Goal: Check status: Check status

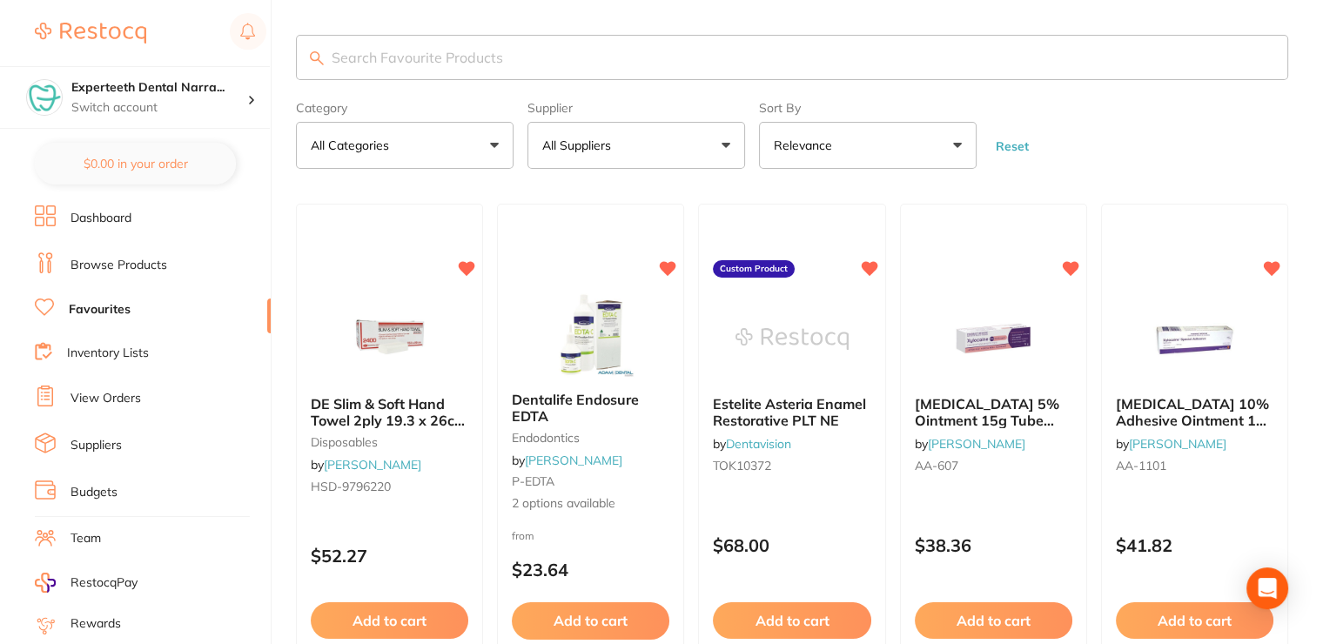
click at [121, 392] on link "View Orders" at bounding box center [105, 398] width 70 height 17
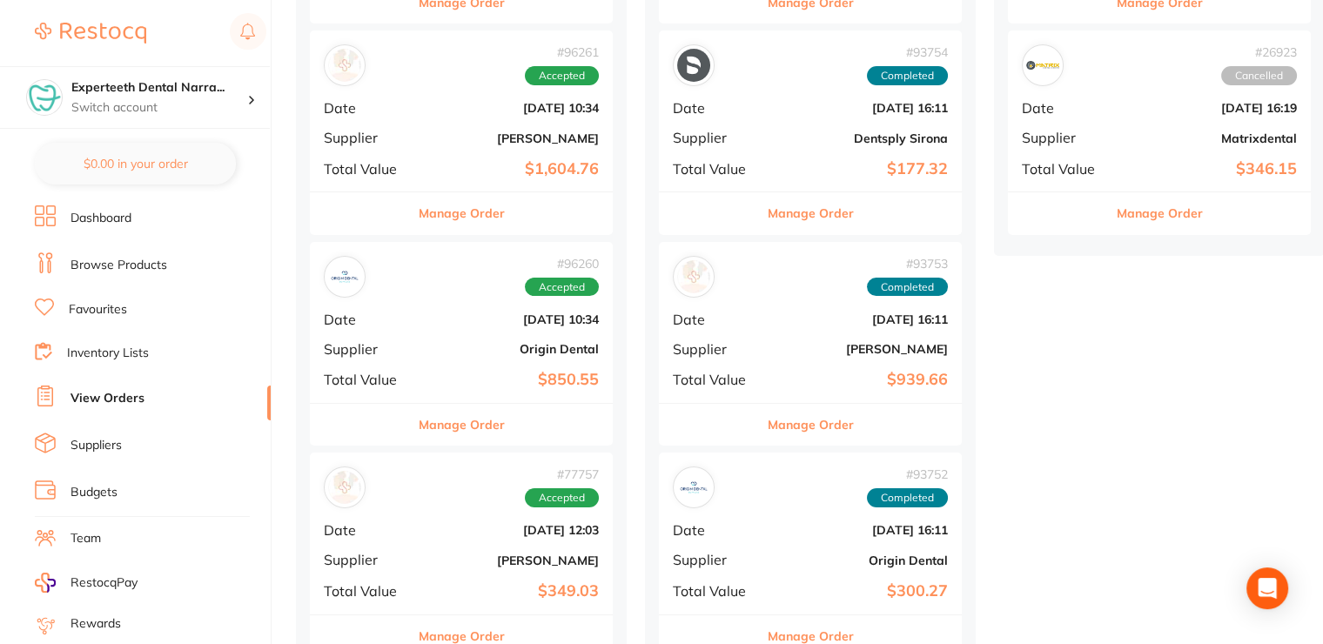
scroll to position [435, 0]
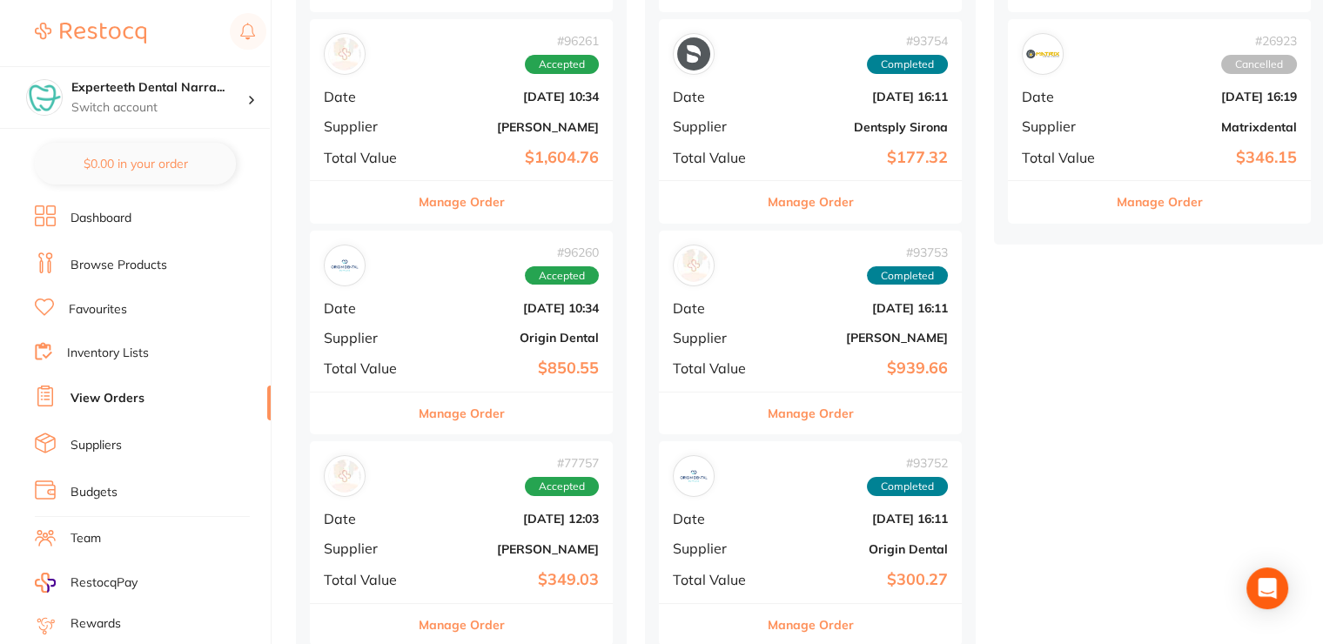
click at [445, 404] on button "Manage Order" at bounding box center [462, 413] width 86 height 42
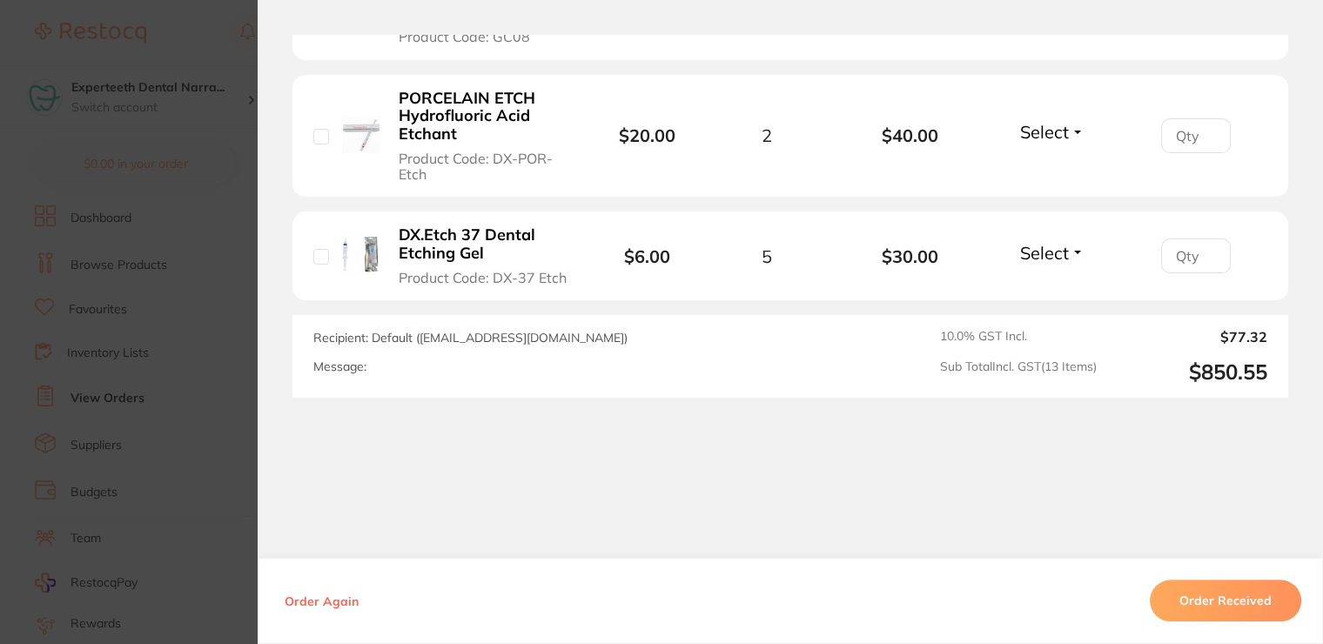
scroll to position [2067, 0]
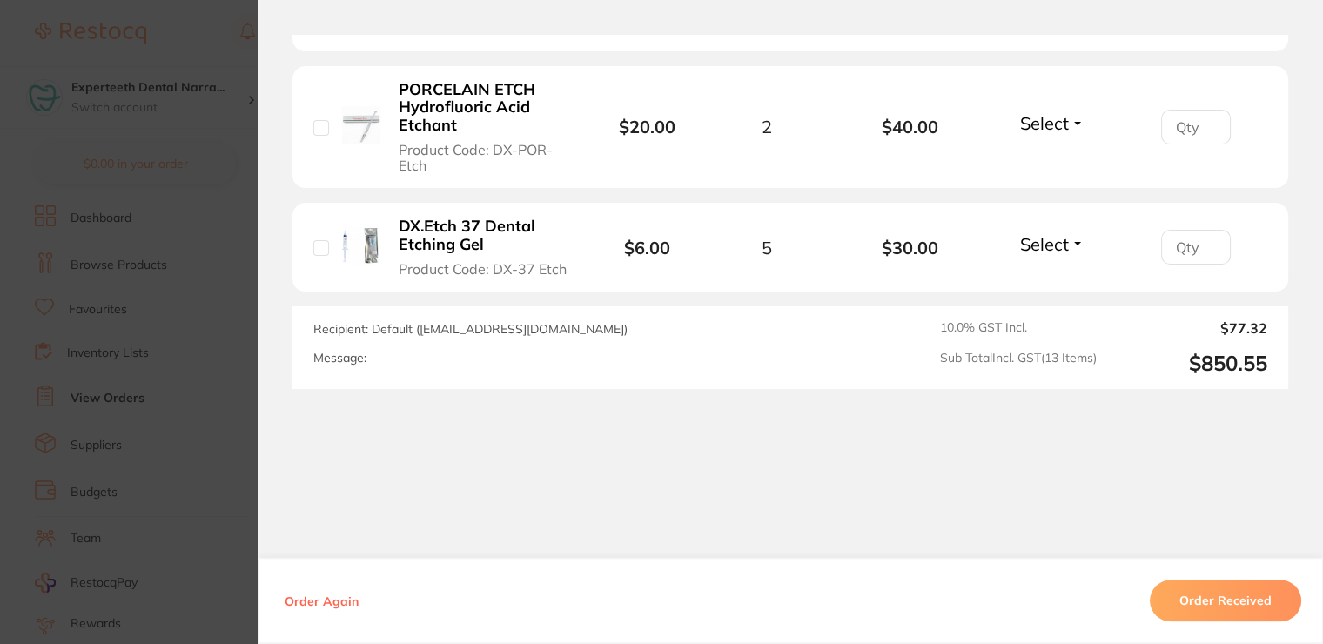
click at [1201, 604] on button "Order Received" at bounding box center [1224, 601] width 151 height 42
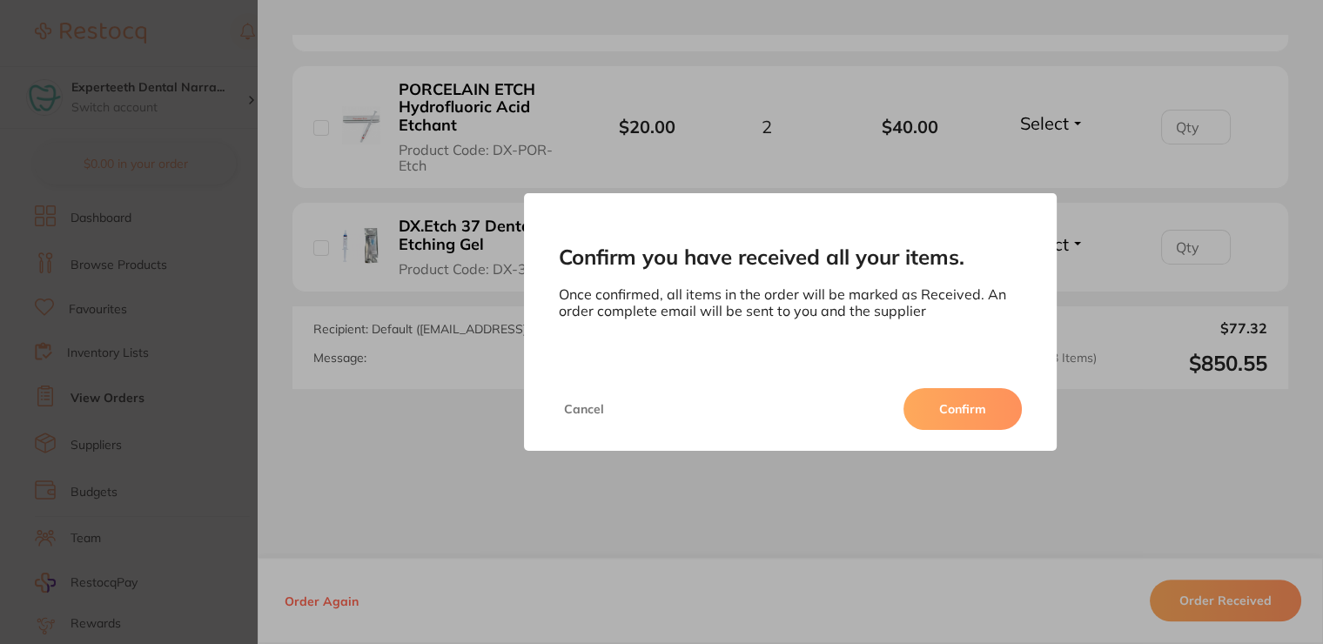
click at [980, 405] on button "Confirm" at bounding box center [962, 409] width 118 height 42
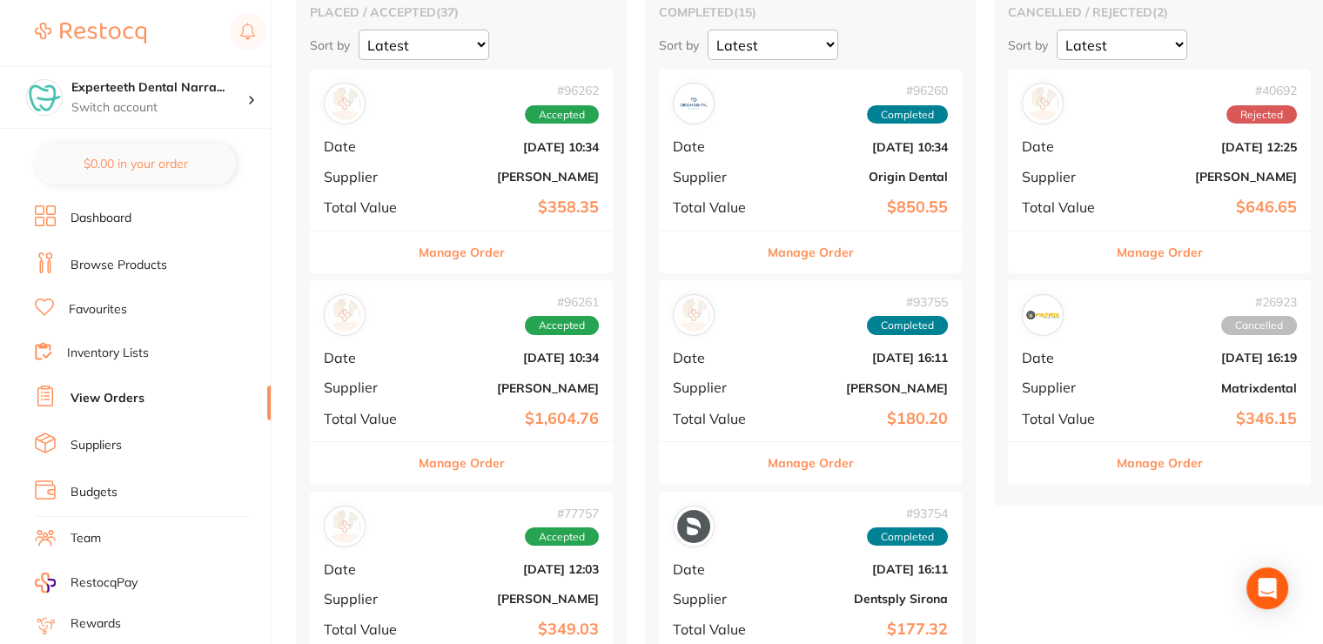
scroll to position [174, 0]
click at [489, 467] on button "Manage Order" at bounding box center [462, 463] width 86 height 42
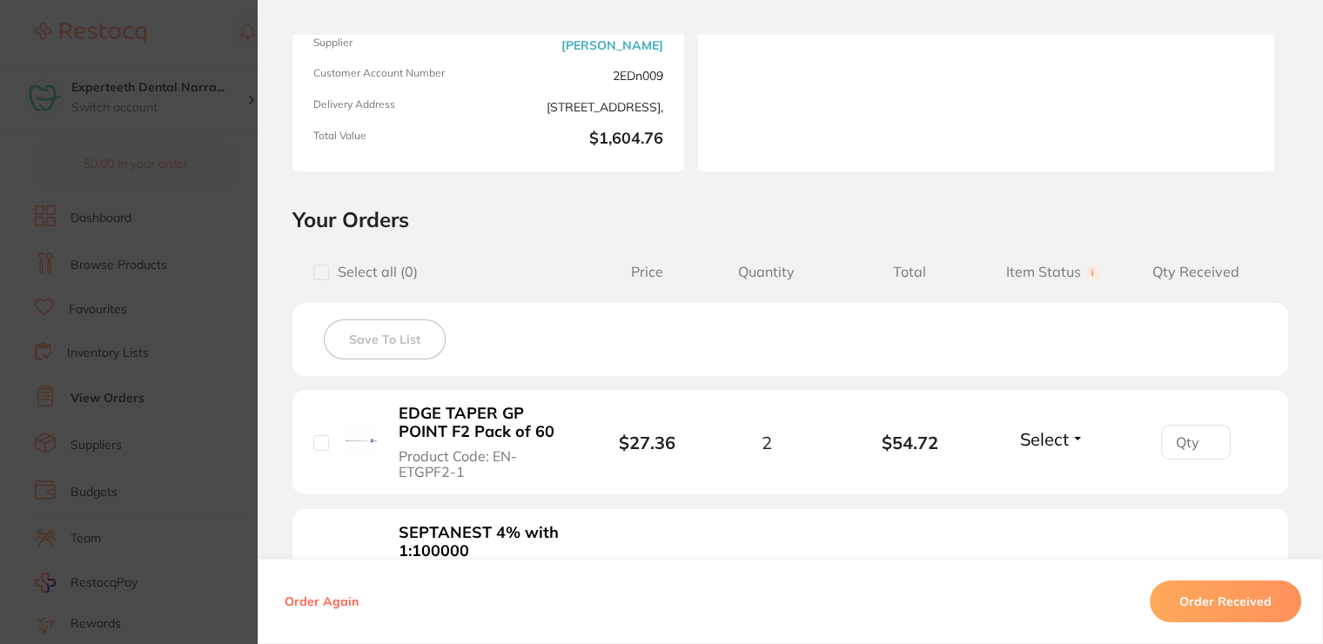
scroll to position [435, 0]
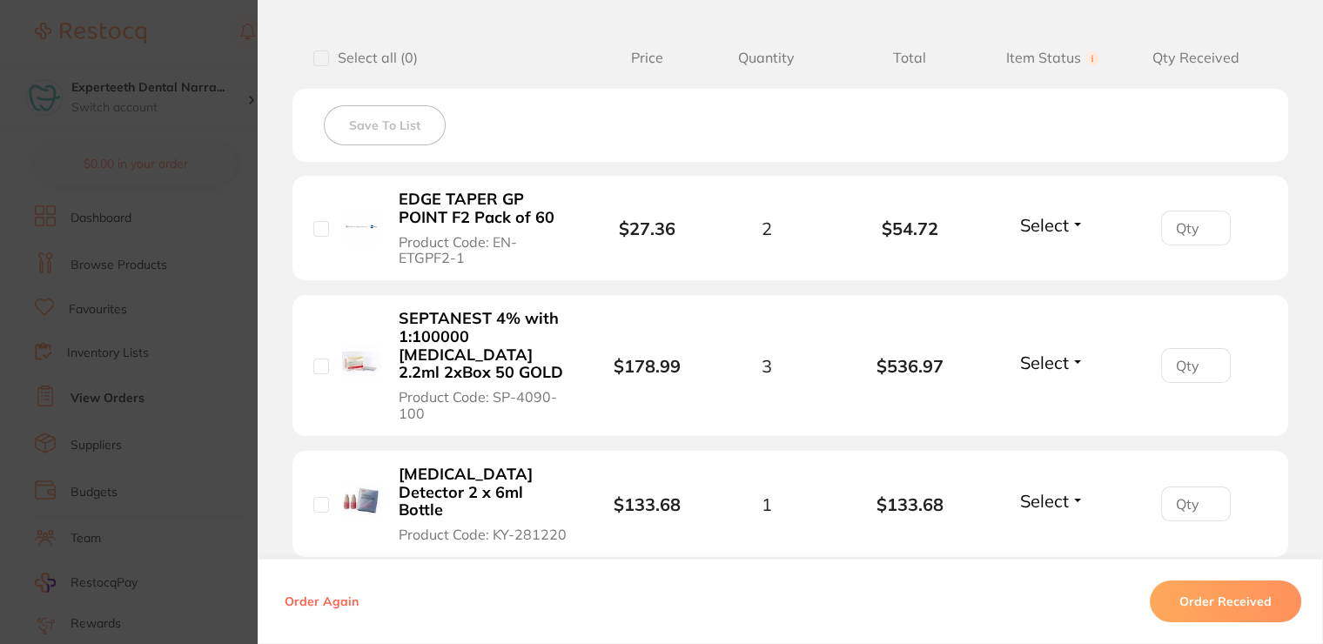
click at [1042, 231] on span "Select" at bounding box center [1044, 225] width 49 height 22
click at [1042, 258] on span "Received" at bounding box center [1052, 262] width 44 height 13
click at [1031, 352] on span "Select" at bounding box center [1044, 363] width 49 height 22
click at [1034, 393] on span "Received" at bounding box center [1052, 399] width 44 height 13
click at [1032, 490] on span "Select" at bounding box center [1044, 501] width 49 height 22
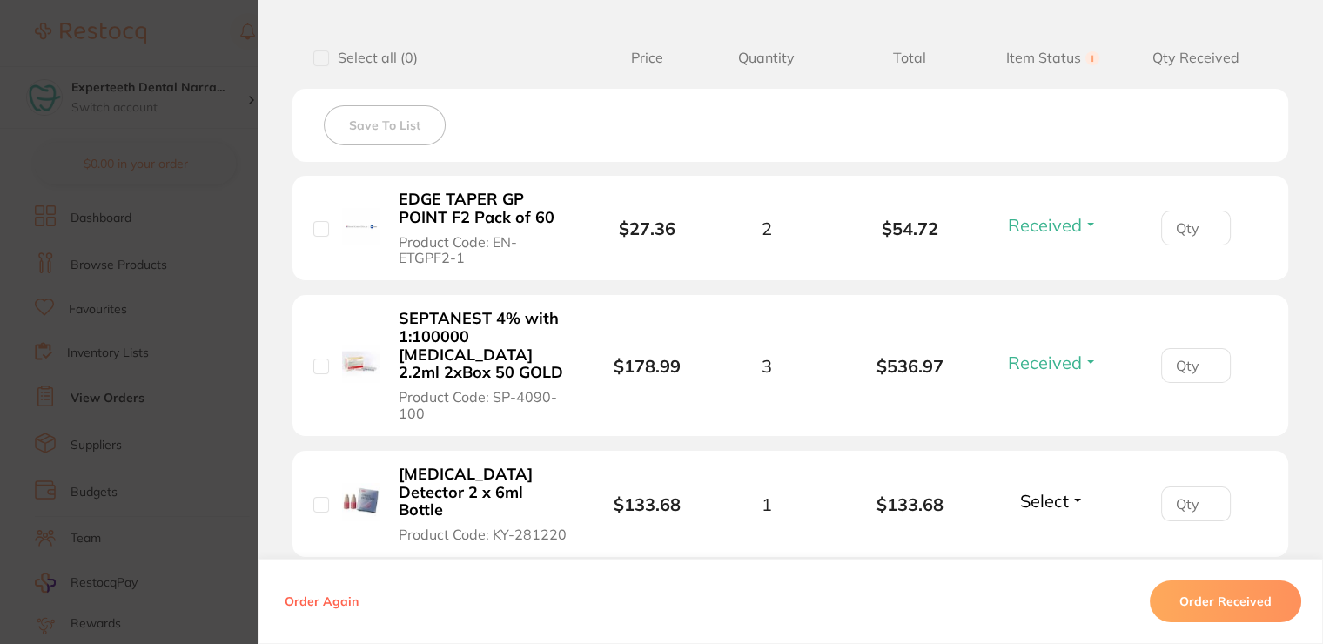
click at [953, 362] on b "$536.97" at bounding box center [909, 366] width 143 height 20
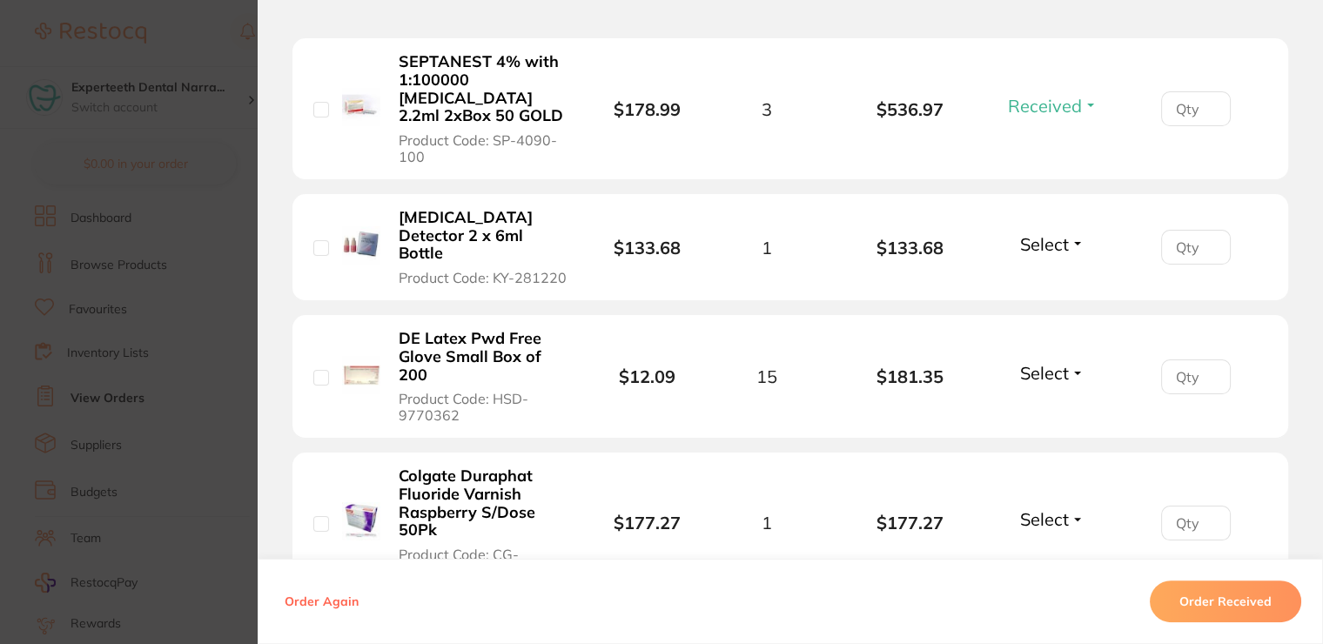
scroll to position [696, 0]
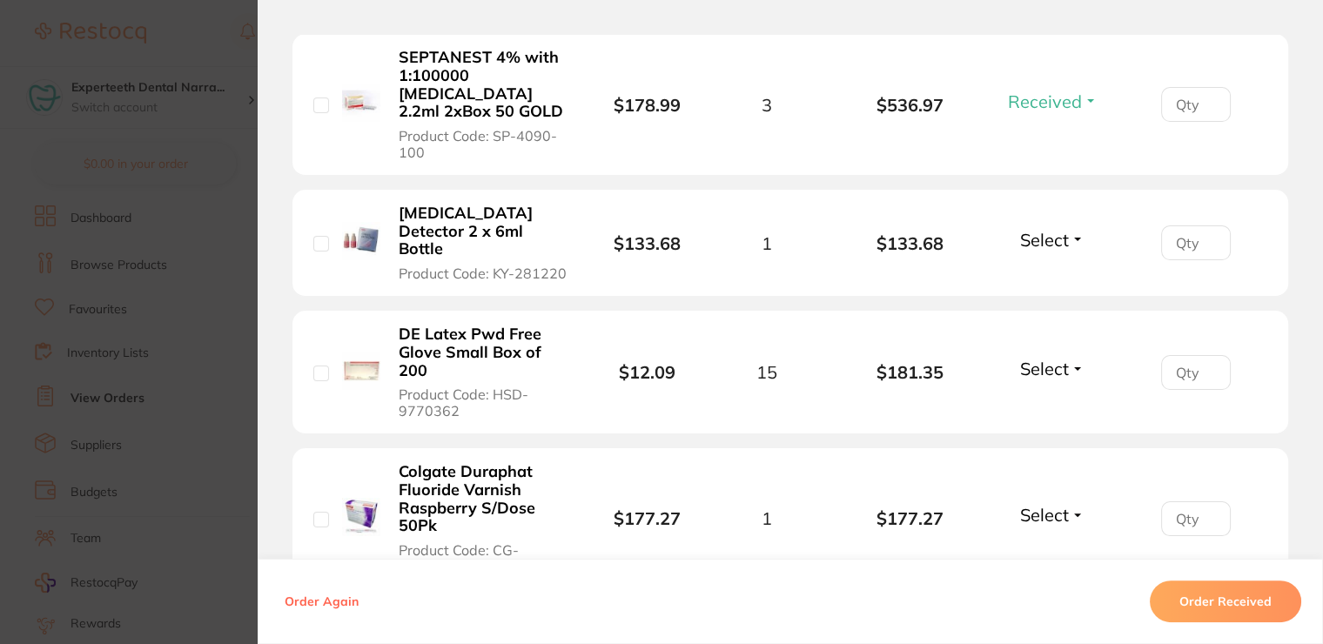
click at [1035, 358] on span "Select" at bounding box center [1044, 369] width 49 height 22
click at [1044, 399] on span "Received" at bounding box center [1052, 405] width 44 height 13
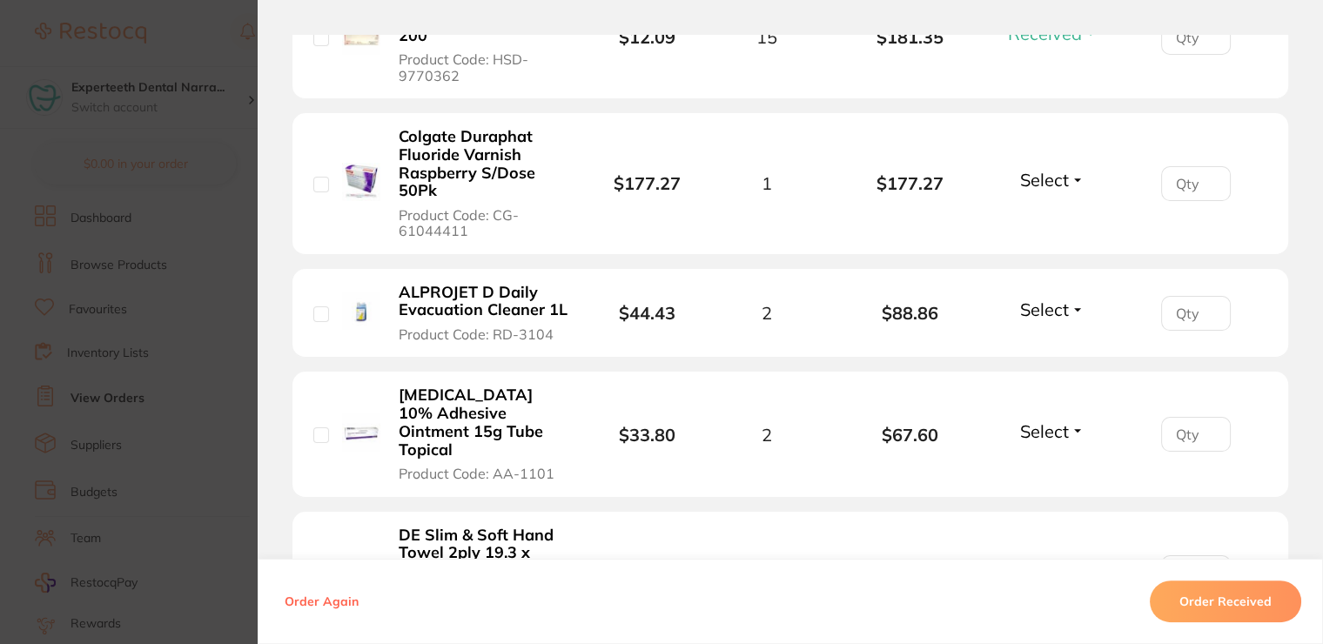
scroll to position [1044, 0]
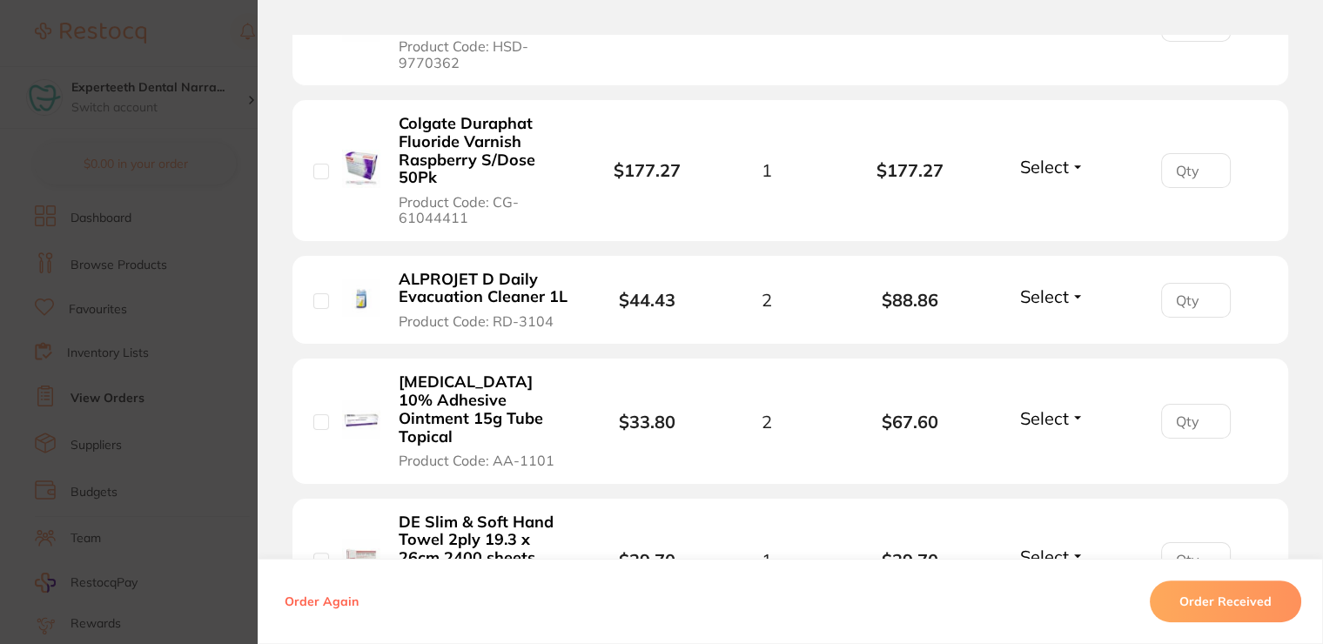
click at [1042, 285] on span "Select" at bounding box center [1044, 296] width 49 height 22
click at [1037, 327] on span "Received" at bounding box center [1052, 333] width 44 height 13
click at [1044, 407] on div "Select Received Back Order" at bounding box center [1052, 421] width 75 height 29
click at [1038, 407] on span "Select" at bounding box center [1044, 418] width 49 height 22
click at [1030, 449] on span "Received" at bounding box center [1052, 455] width 44 height 13
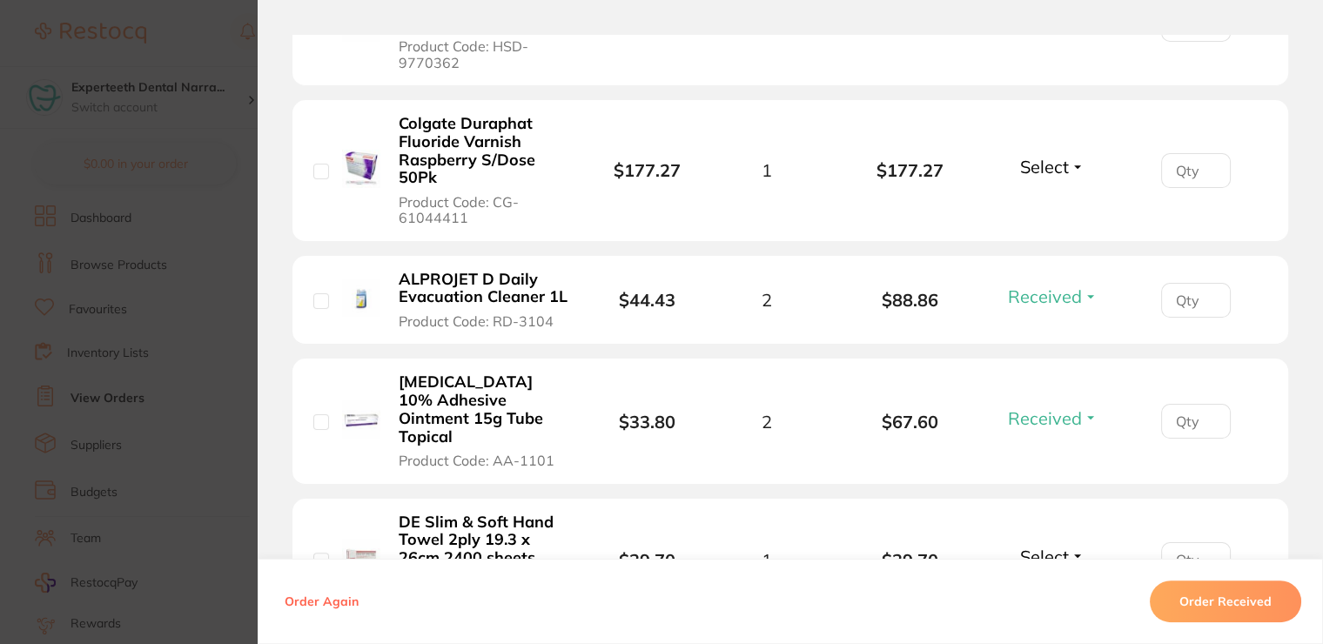
click at [1038, 546] on span "Select" at bounding box center [1044, 557] width 49 height 22
click at [1041, 526] on li "DE Slim & Soft Hand Towel 2ply 19.3 x 26cm 2400 sheets Product Code: HSD-979622…" at bounding box center [789, 561] width 995 height 124
click at [1039, 546] on span "Select" at bounding box center [1044, 557] width 49 height 22
click at [1037, 581] on button "Received" at bounding box center [1052, 594] width 44 height 27
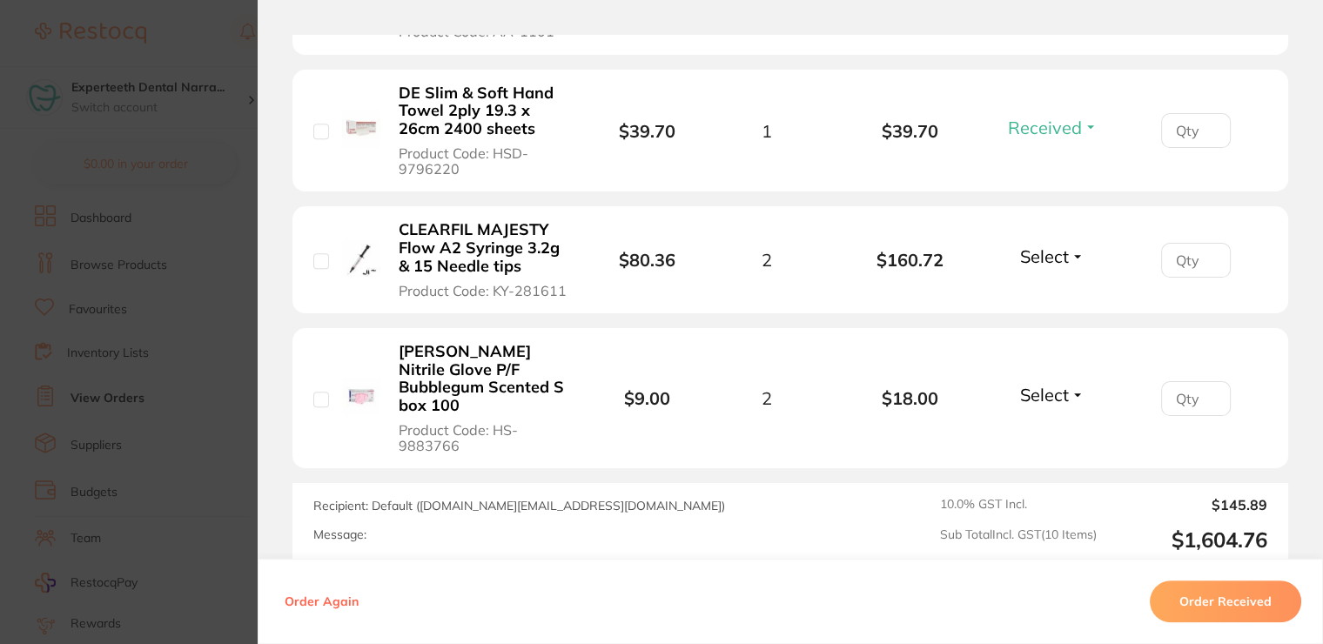
scroll to position [1479, 0]
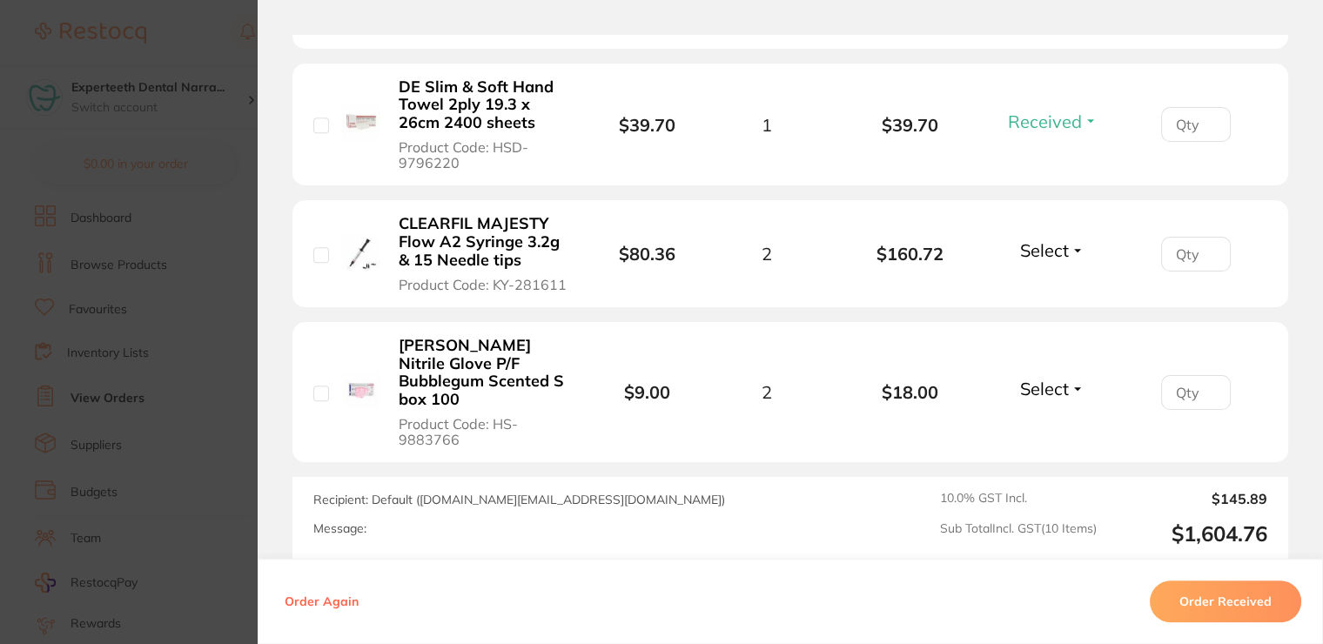
click at [1048, 239] on span "Select" at bounding box center [1044, 250] width 49 height 22
click at [1038, 268] on ul "Received Back Order" at bounding box center [1052, 301] width 67 height 67
click at [1041, 281] on span "Received" at bounding box center [1052, 287] width 44 height 13
click at [1049, 378] on span "Select" at bounding box center [1044, 389] width 49 height 22
click at [1036, 419] on span "Received" at bounding box center [1052, 425] width 44 height 13
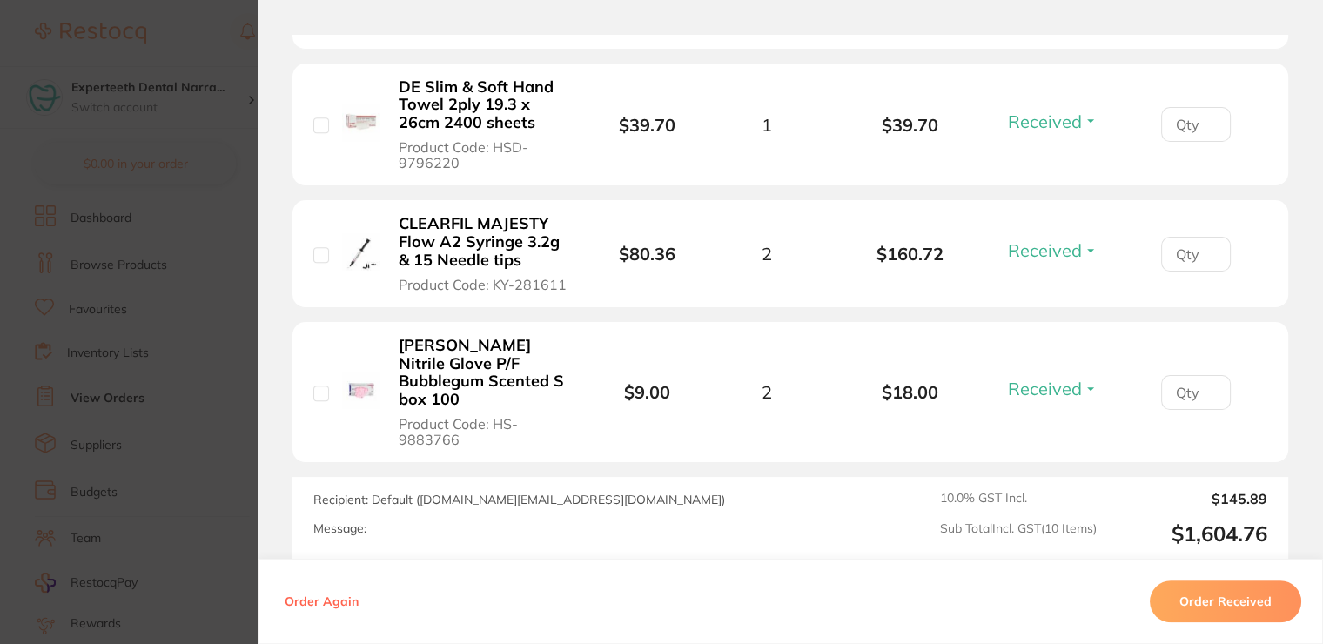
click at [198, 164] on section "Order ID: Restocq- 96261 Order Information 8 Received Accepted Order Order Date…" at bounding box center [661, 322] width 1323 height 644
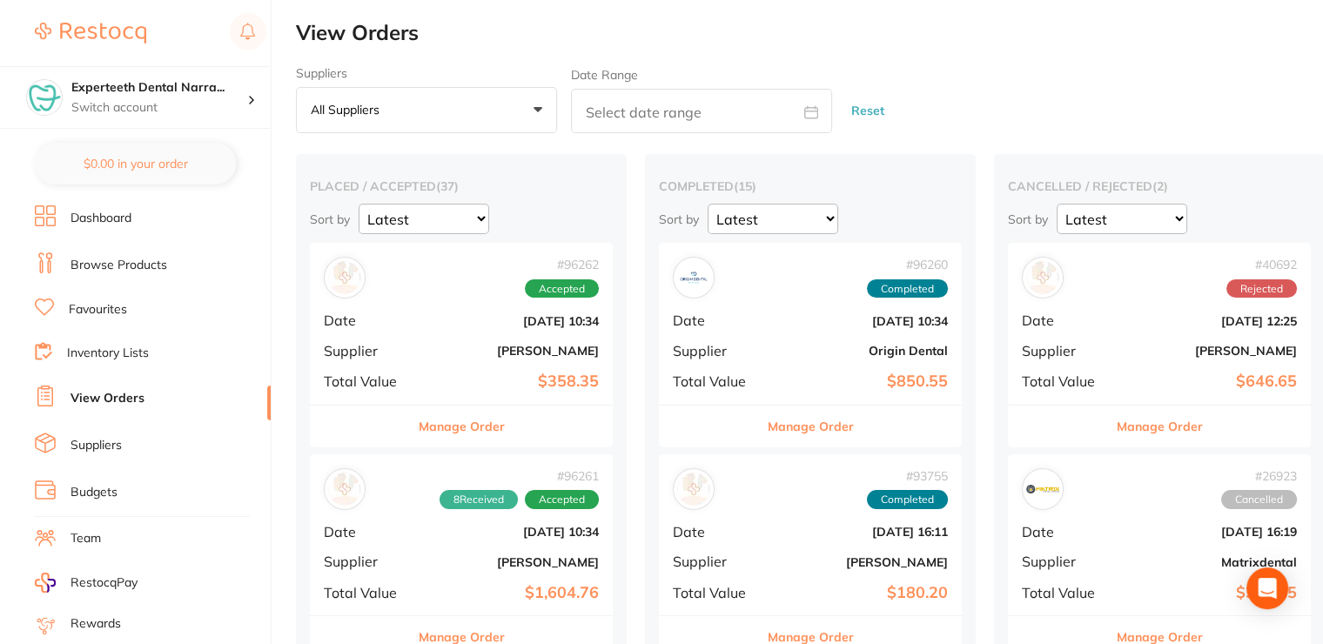
click at [514, 369] on div "# 96262 Accepted Date [DATE] 10:34 Supplier [PERSON_NAME] Total Value $358.35" at bounding box center [461, 323] width 303 height 161
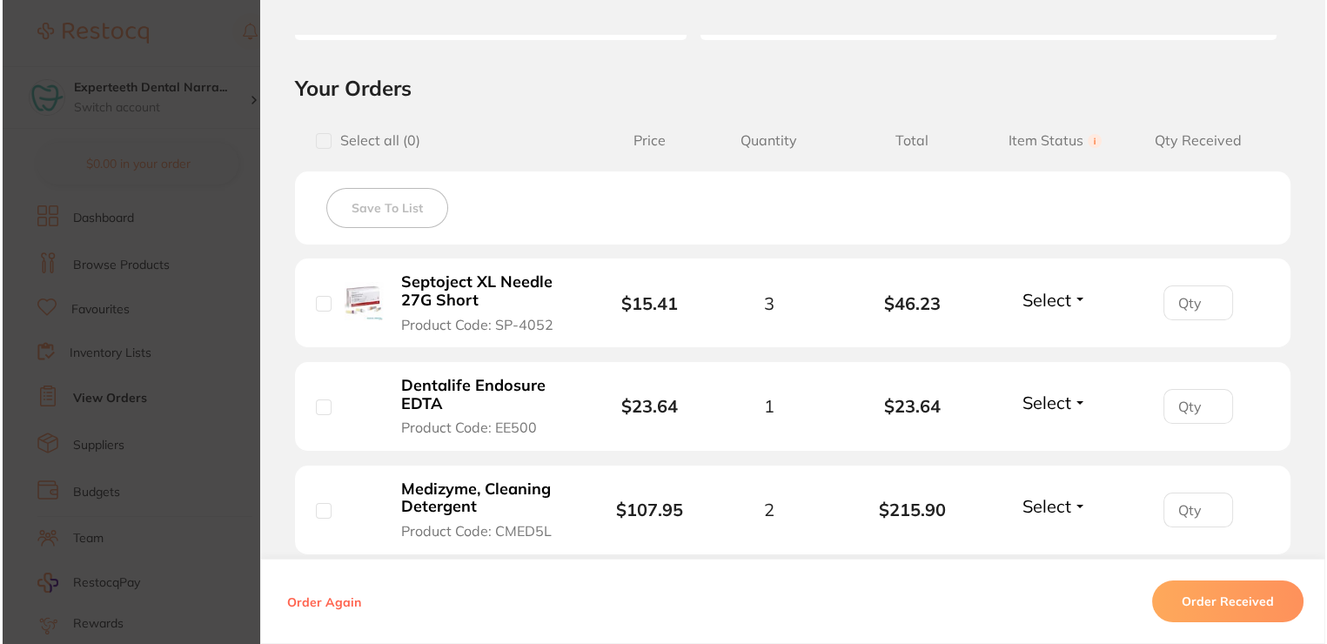
scroll to position [435, 0]
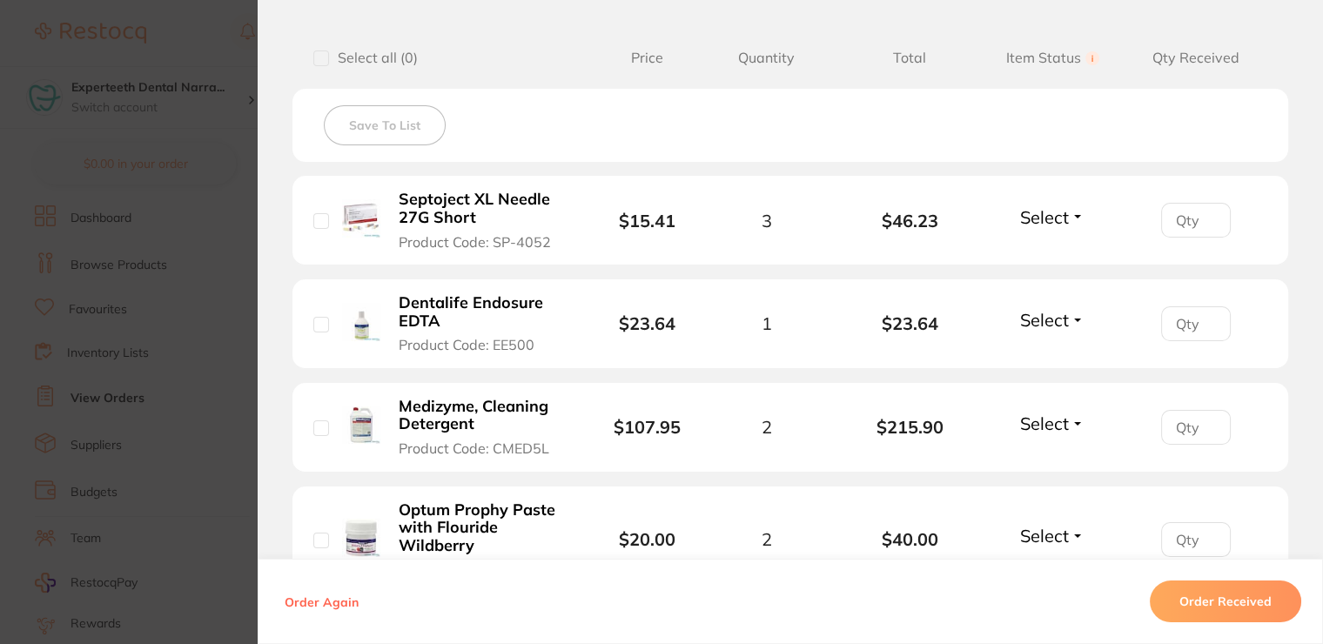
click at [476, 214] on b "Septoject XL Needle 27G Short" at bounding box center [484, 209] width 170 height 36
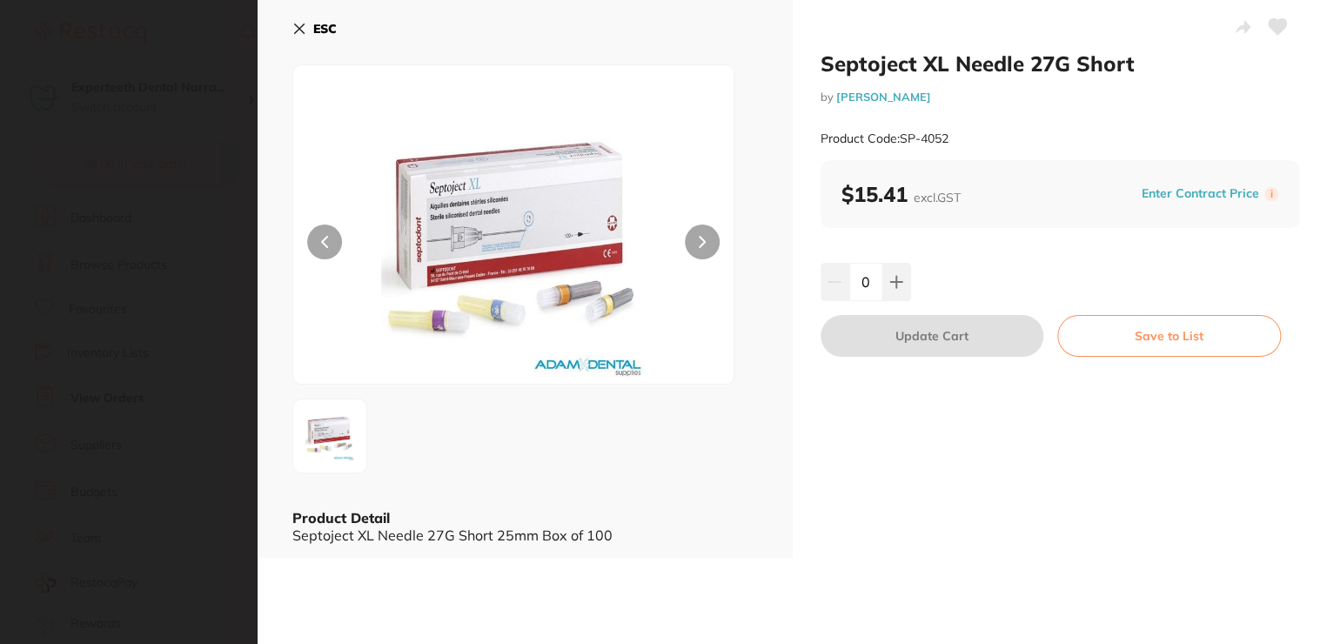
click at [170, 88] on section "Septoject XL Needle 27G Short by [PERSON_NAME] Product Code: SP-4052 ESC Produc…" at bounding box center [663, 322] width 1327 height 644
